Goal: Check status: Check status

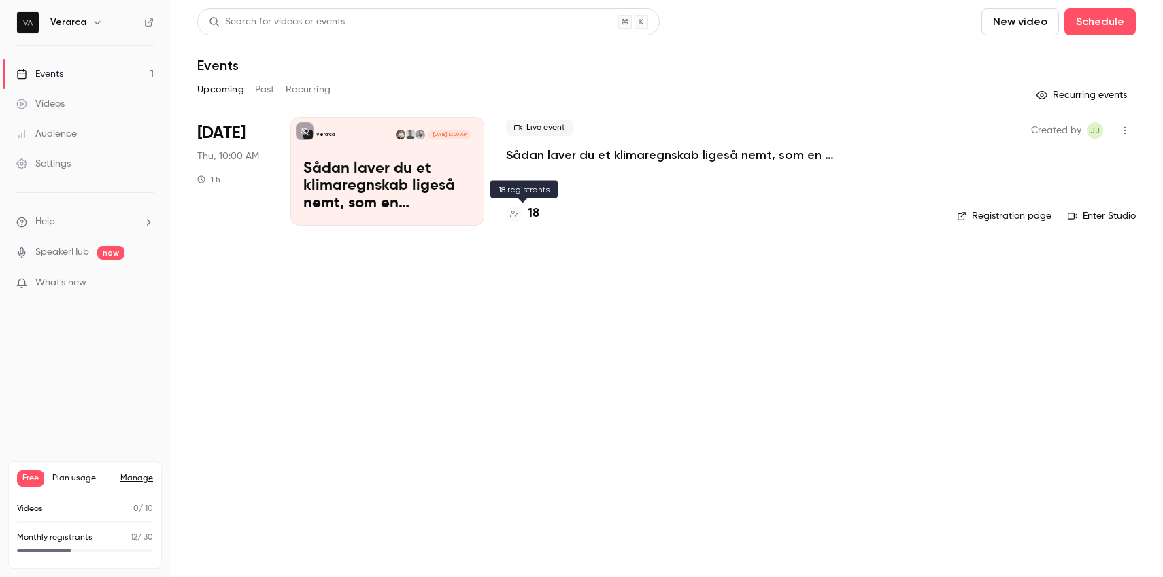
click at [534, 220] on h4 "18" at bounding box center [534, 214] width 12 height 18
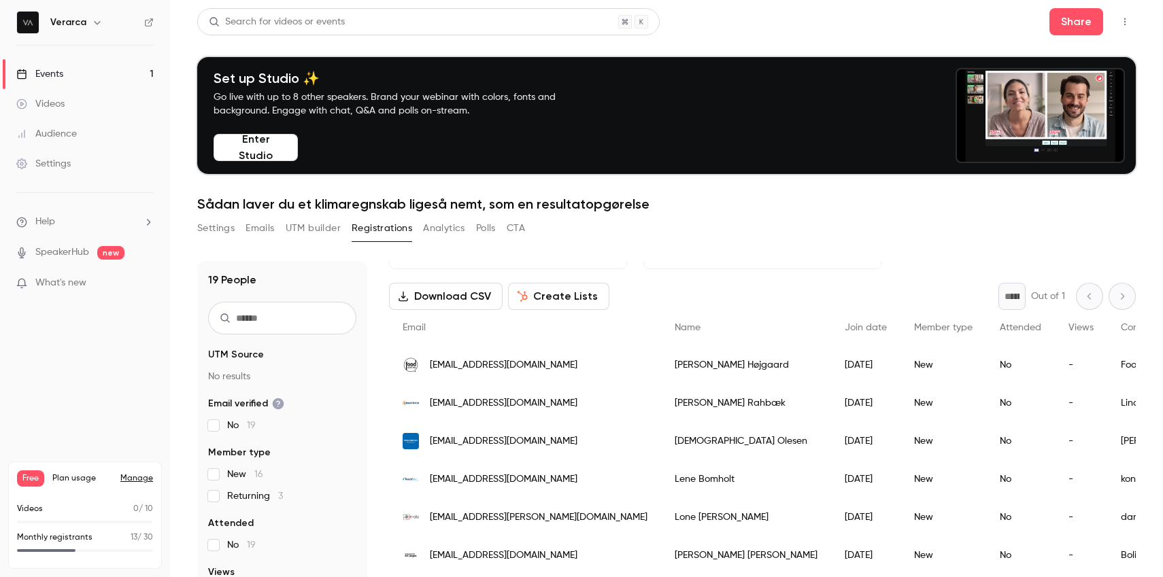
scroll to position [14, 0]
